Goal: Transaction & Acquisition: Purchase product/service

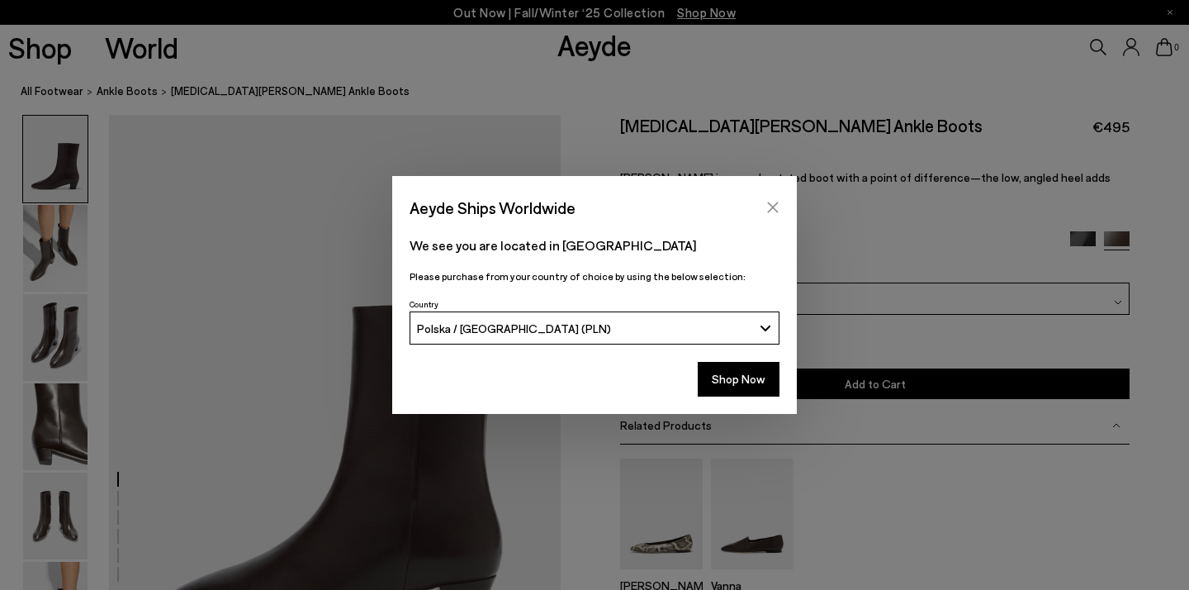
click at [773, 209] on icon "Close" at bounding box center [773, 207] width 11 height 11
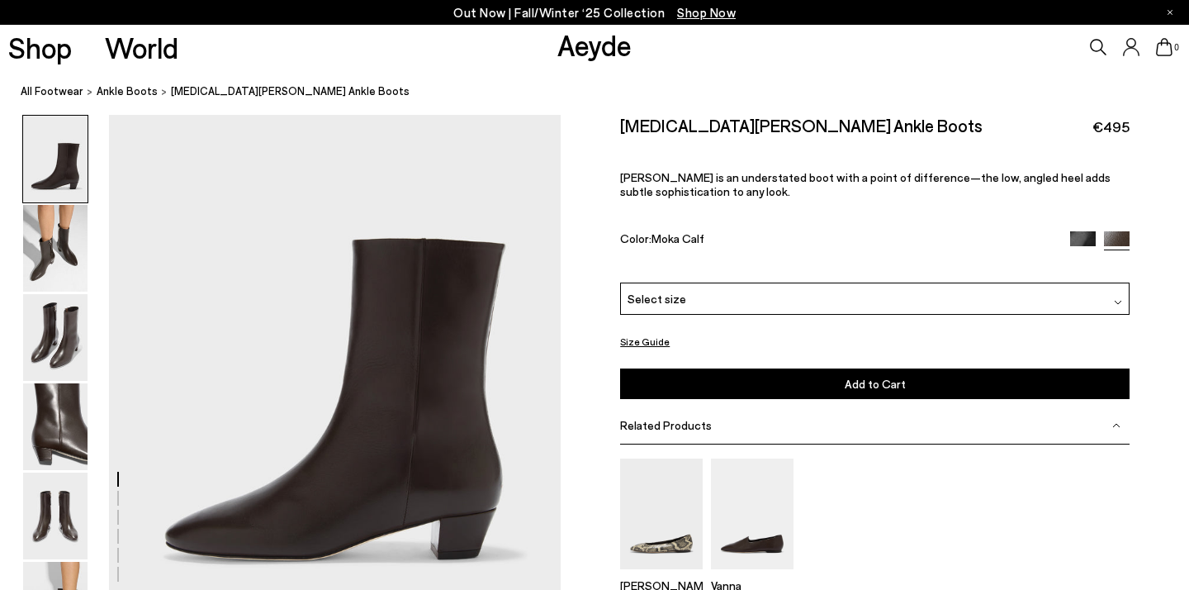
scroll to position [69, 0]
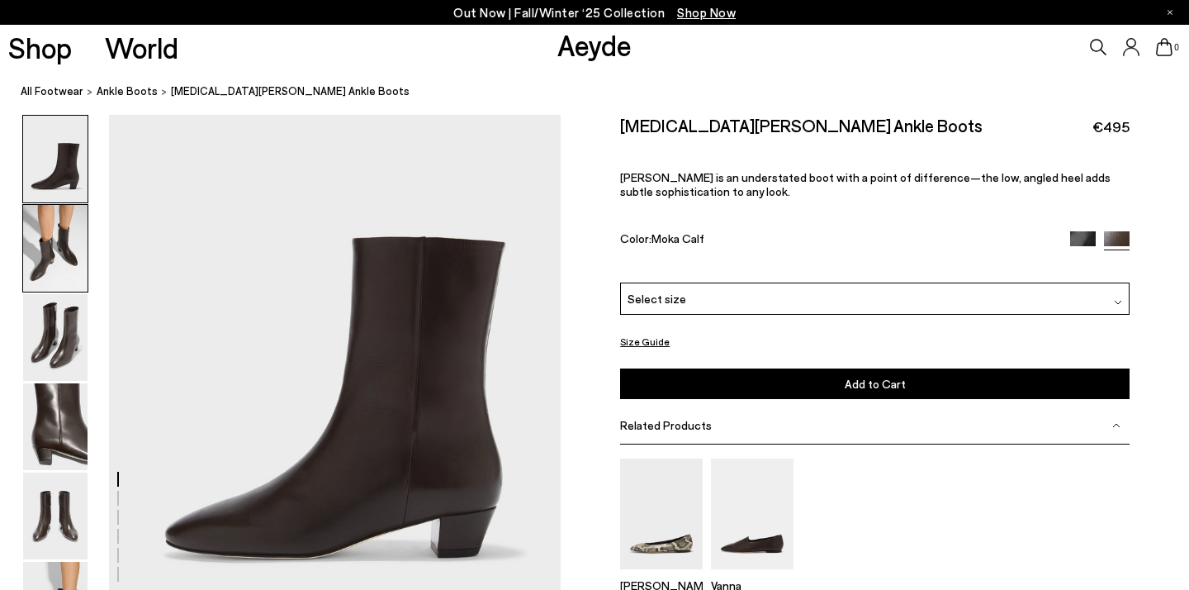
click at [59, 243] on img at bounding box center [55, 248] width 64 height 87
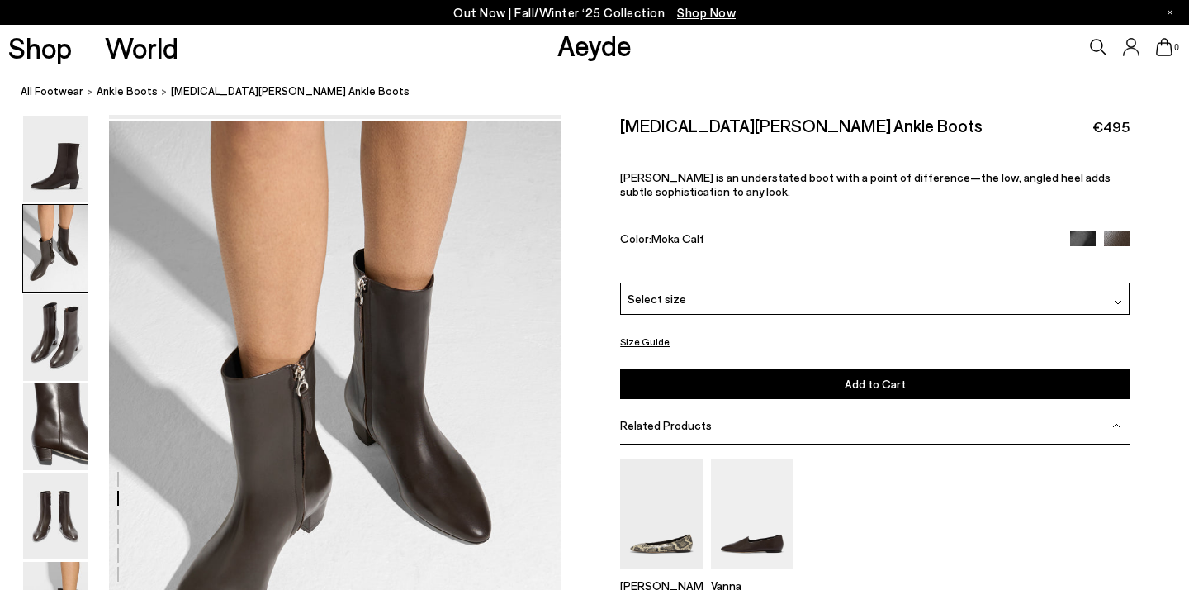
scroll to position [607, 0]
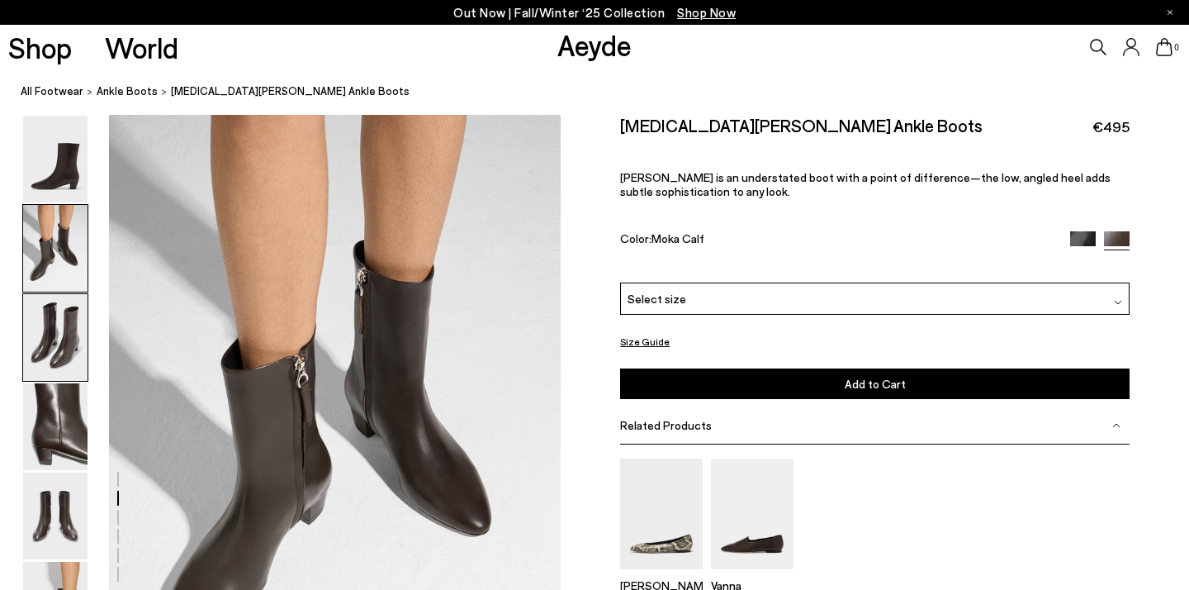
click at [52, 320] on img at bounding box center [55, 337] width 64 height 87
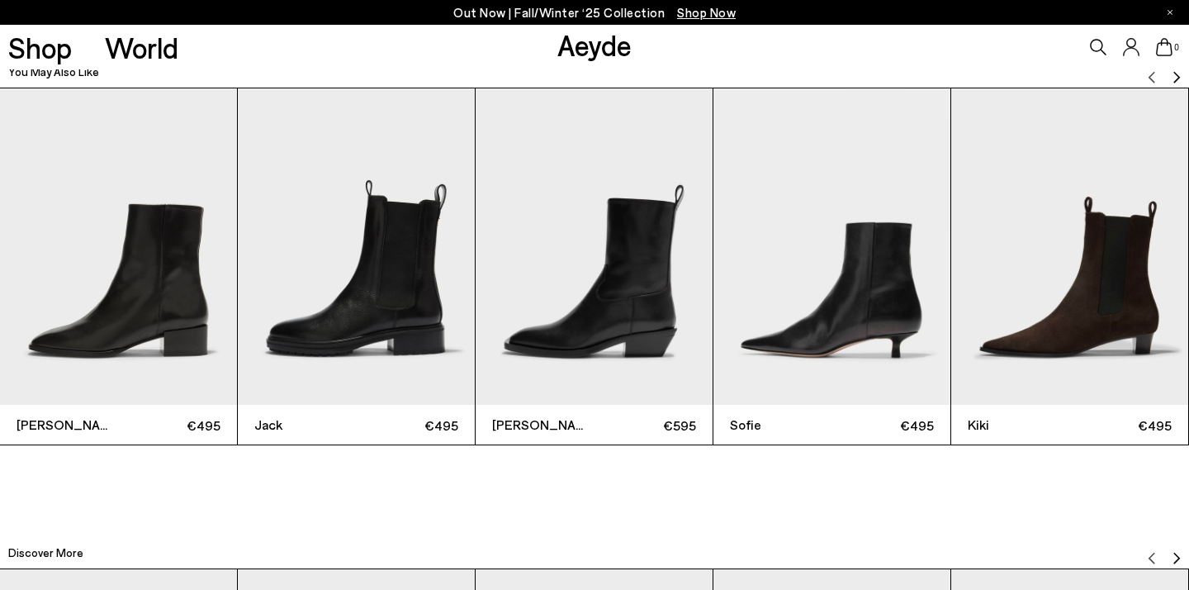
scroll to position [3782, 0]
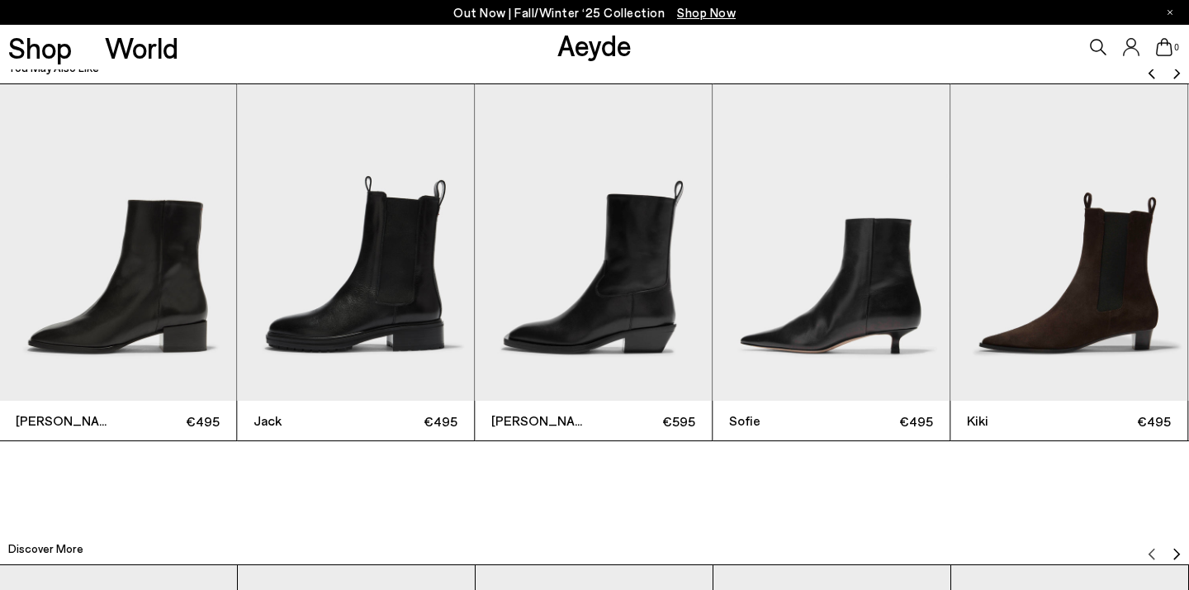
click at [821, 339] on img "4 / 12" at bounding box center [831, 242] width 237 height 316
click at [791, 390] on img "4 / 12" at bounding box center [832, 242] width 237 height 316
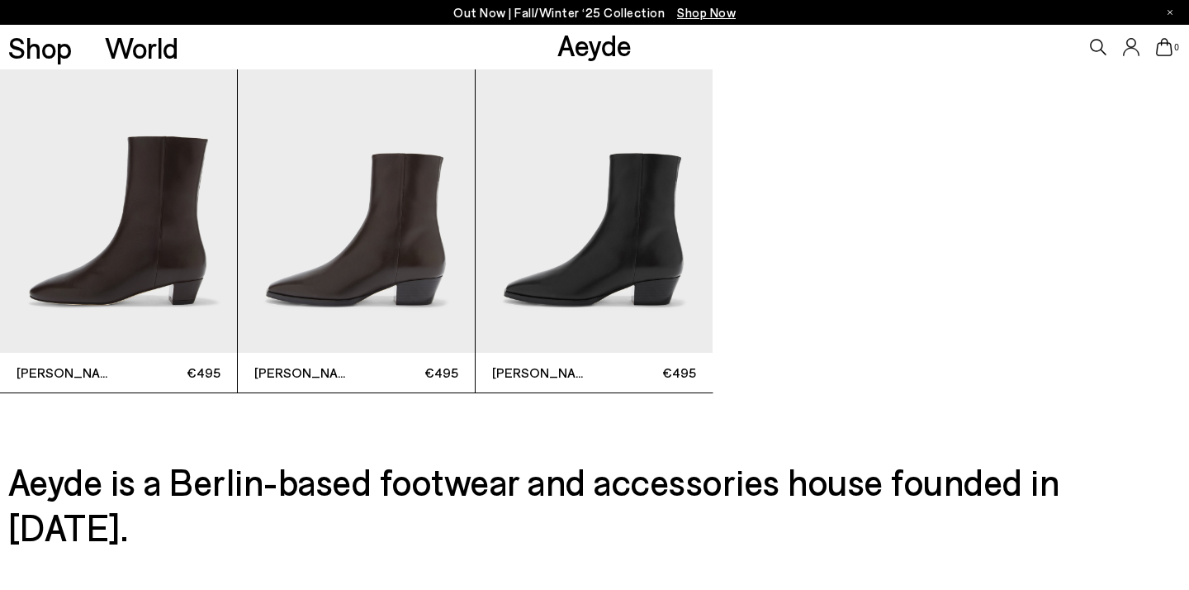
scroll to position [4790, 0]
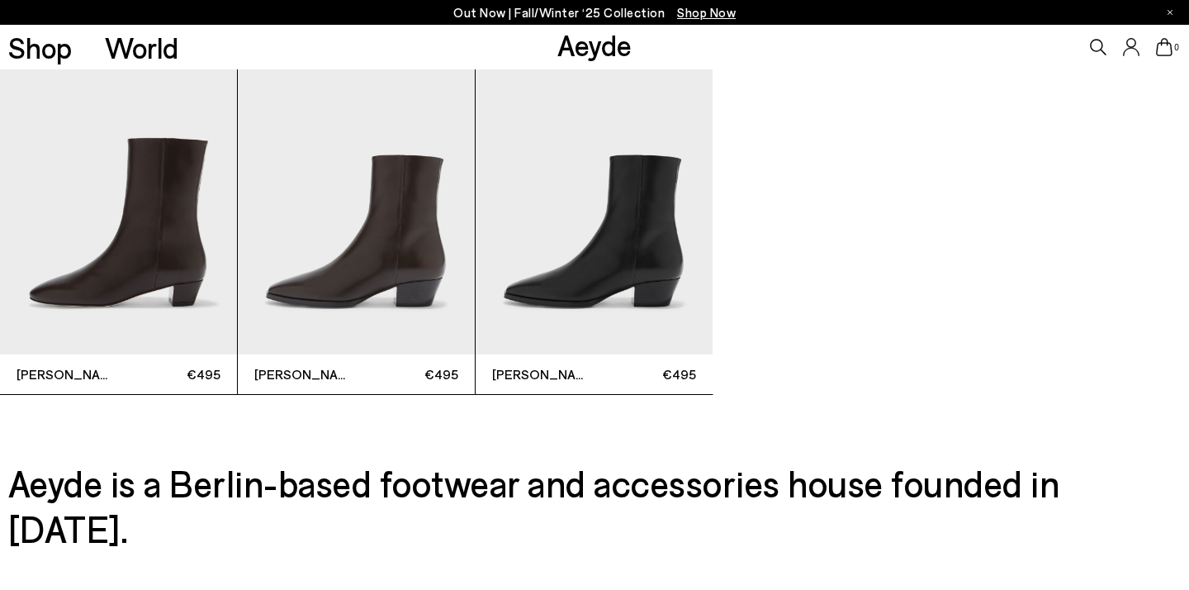
click at [362, 299] on img "2 / 3" at bounding box center [356, 196] width 237 height 316
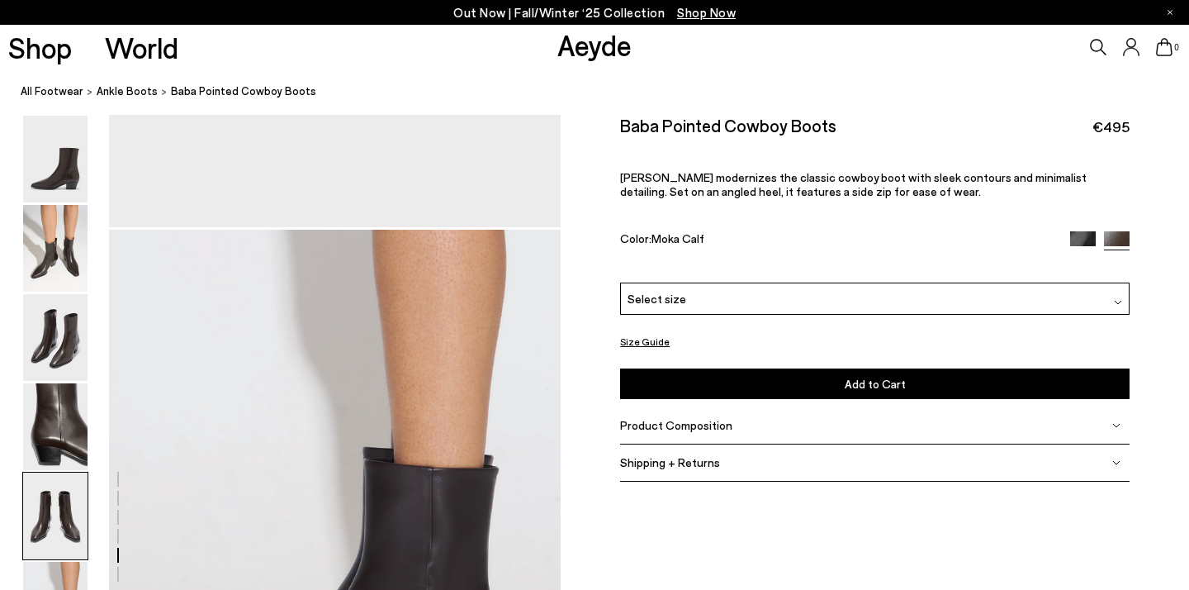
scroll to position [2918, 0]
